Goal: Task Accomplishment & Management: Complete application form

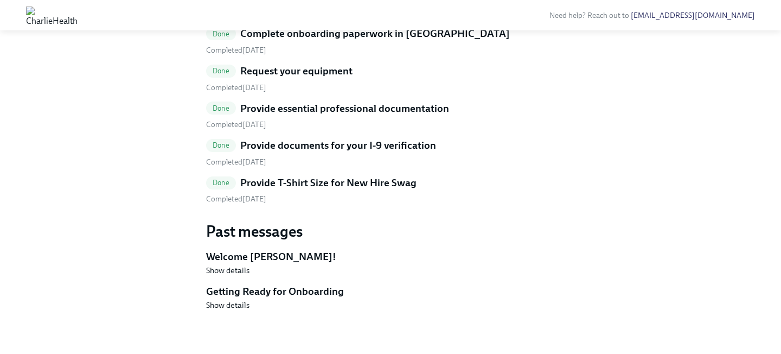
scroll to position [728, 0]
click at [266, 203] on span "Completed August 7th" at bounding box center [236, 198] width 60 height 9
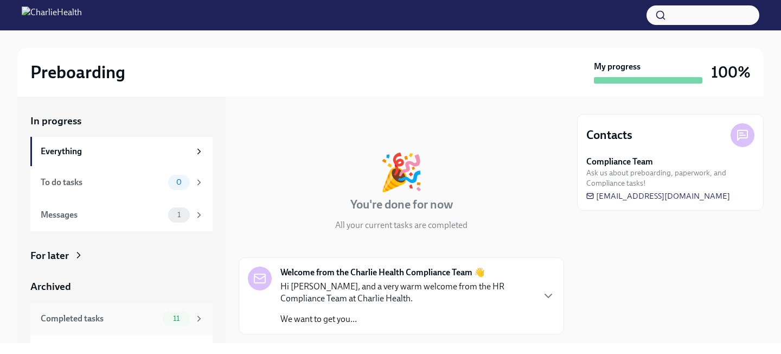
click at [135, 318] on div "Completed tasks" at bounding box center [100, 319] width 118 height 12
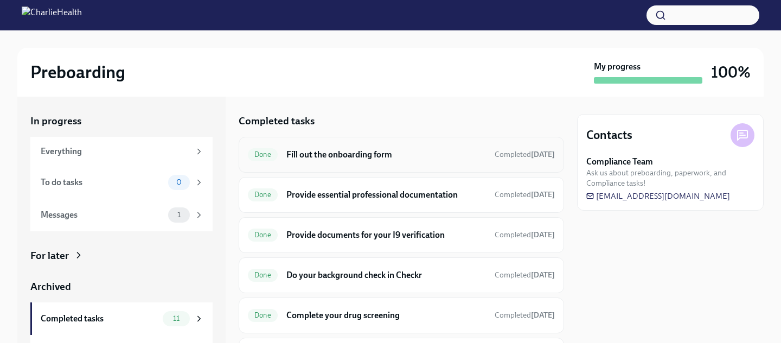
click at [367, 152] on h6 "Fill out the onboarding form" at bounding box center [386, 155] width 200 height 12
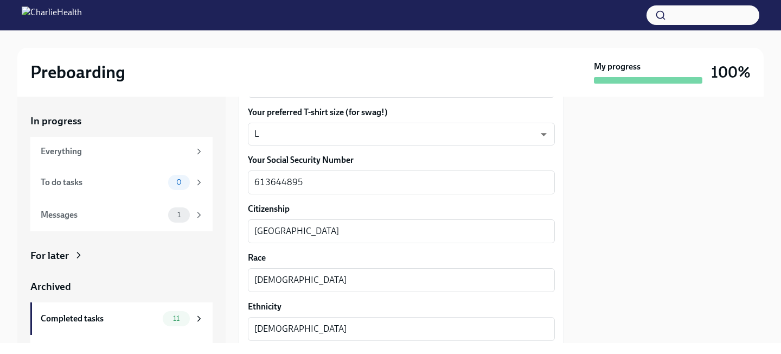
scroll to position [537, 0]
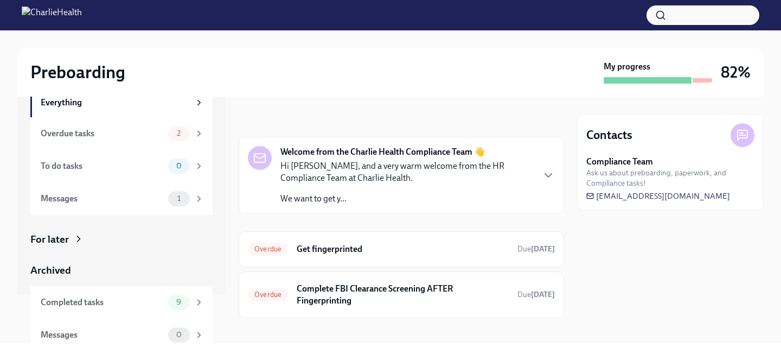
scroll to position [57, 0]
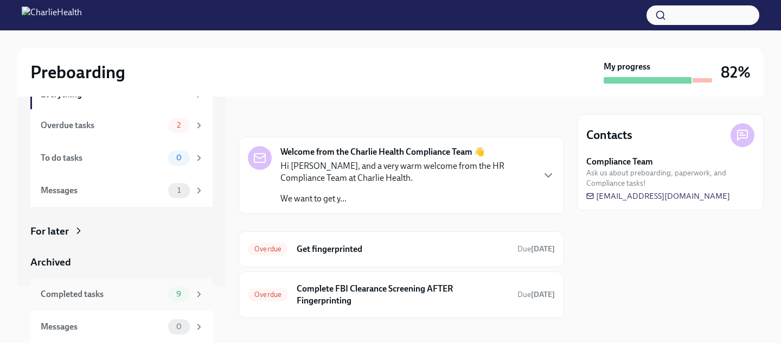
click at [139, 285] on div "Completed tasks 9" at bounding box center [121, 294] width 182 height 33
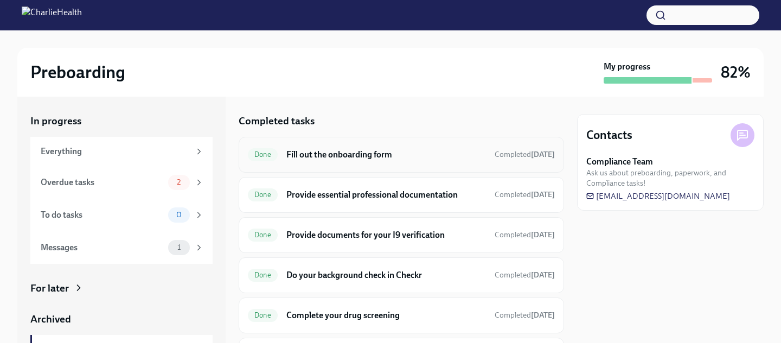
click at [340, 143] on div "Done Fill out the onboarding form Completed 13 days ago" at bounding box center [402, 155] width 326 height 36
click at [342, 152] on h6 "Fill out the onboarding form" at bounding box center [386, 155] width 200 height 12
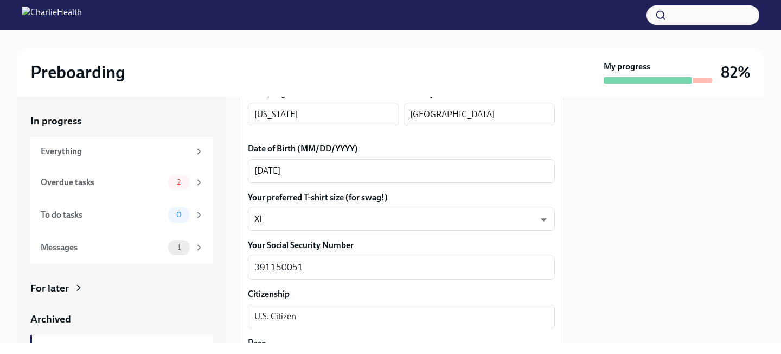
scroll to position [500, 0]
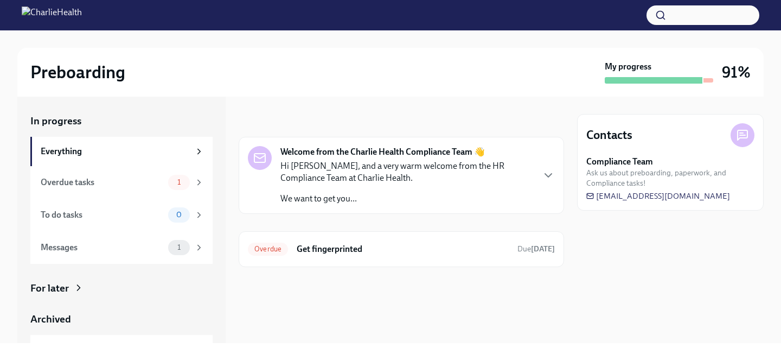
scroll to position [57, 0]
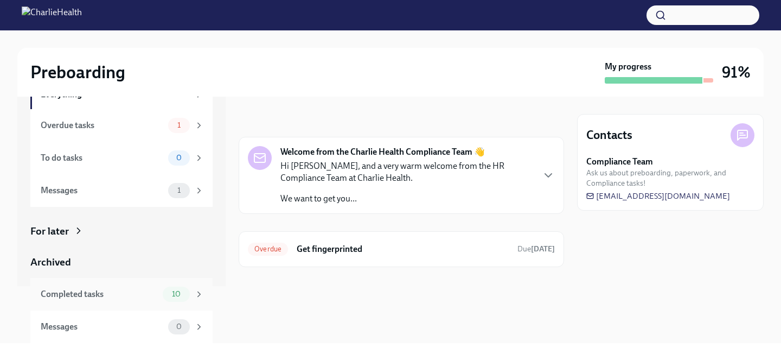
click at [166, 286] on div "10" at bounding box center [183, 293] width 41 height 15
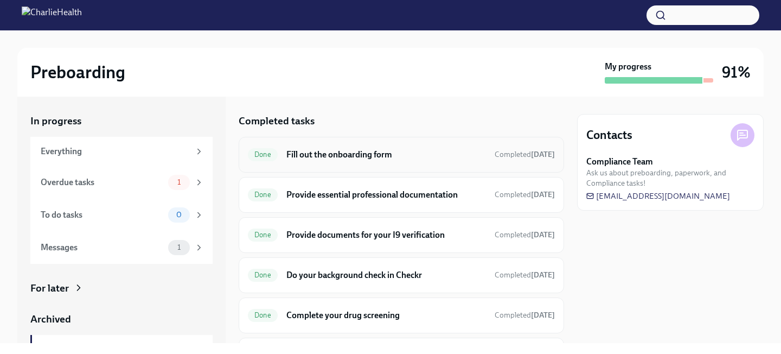
click at [367, 160] on h6 "Fill out the onboarding form" at bounding box center [386, 155] width 200 height 12
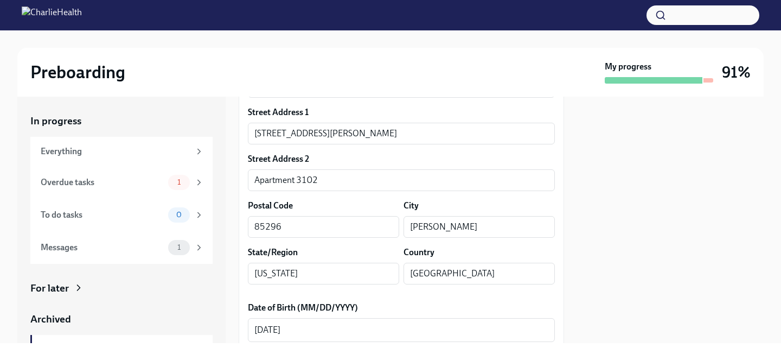
scroll to position [451, 0]
